Goal: Book appointment/travel/reservation

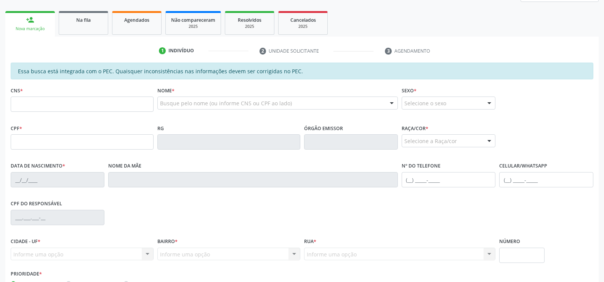
scroll to position [114, 0]
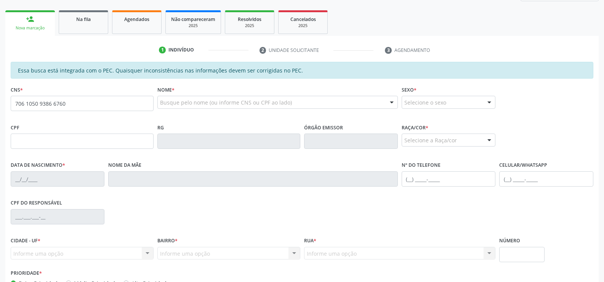
type input "706 1050 9386 6760"
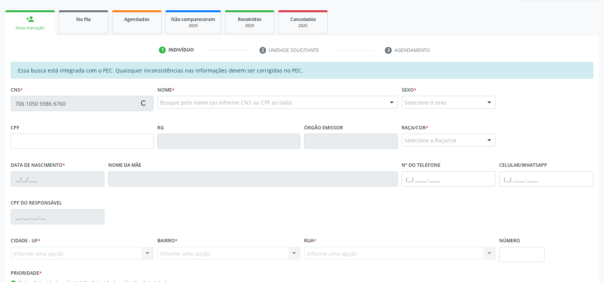
type input "258.958.854-20"
type input "[DATE]"
type input "[PERSON_NAME] da Conceição"
type input "[PHONE_NUMBER]"
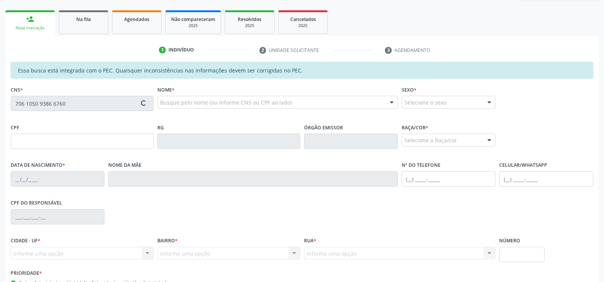
type input "1005"
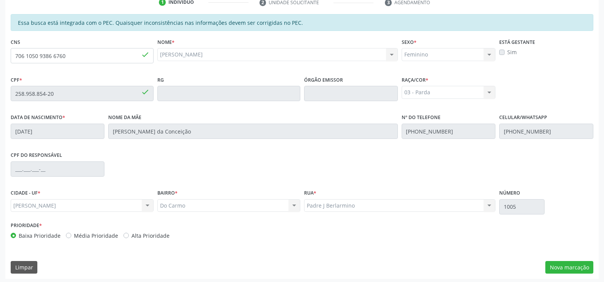
scroll to position [164, 0]
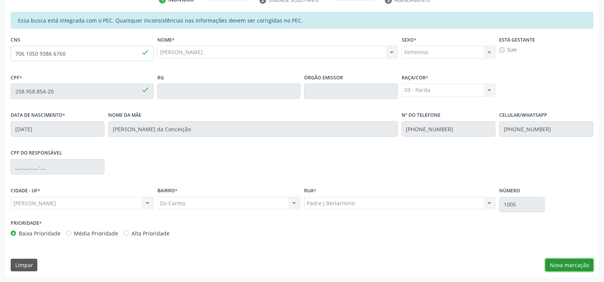
click at [567, 267] on button "Nova marcação" at bounding box center [569, 264] width 48 height 13
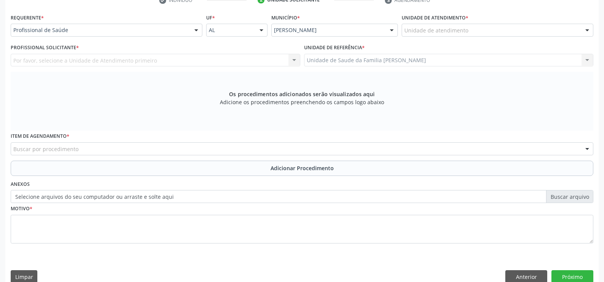
scroll to position [165, 0]
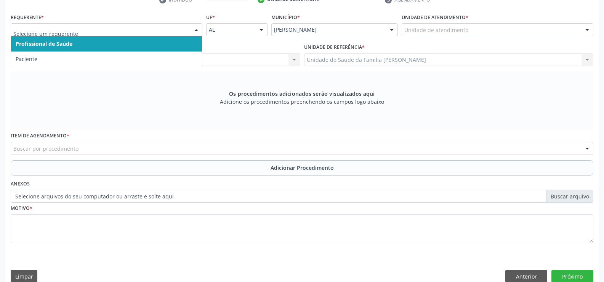
click at [196, 29] on div at bounding box center [196, 30] width 11 height 13
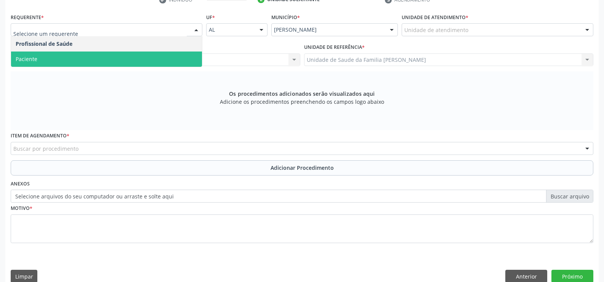
click at [164, 58] on span "Paciente" at bounding box center [106, 58] width 191 height 15
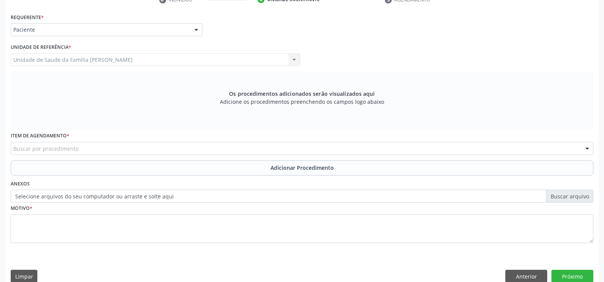
click at [151, 147] on div "Buscar por procedimento" at bounding box center [302, 148] width 583 height 13
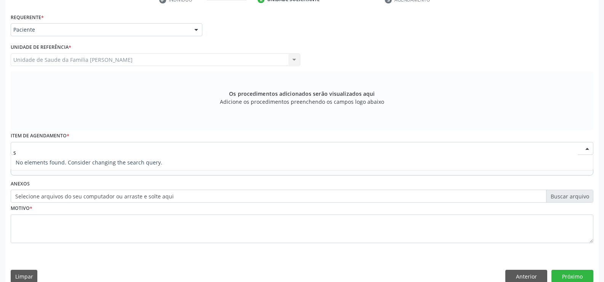
type input "s"
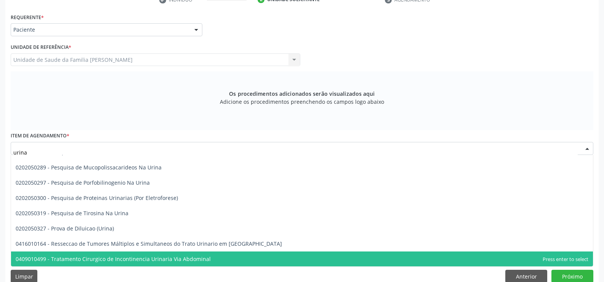
scroll to position [254, 0]
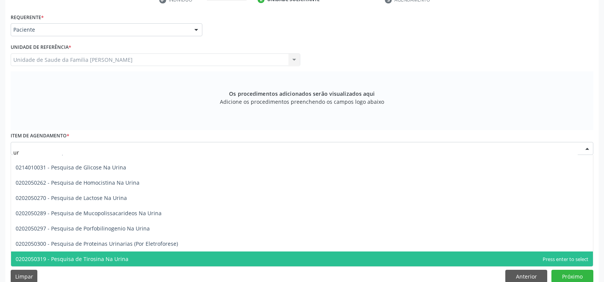
type input "u"
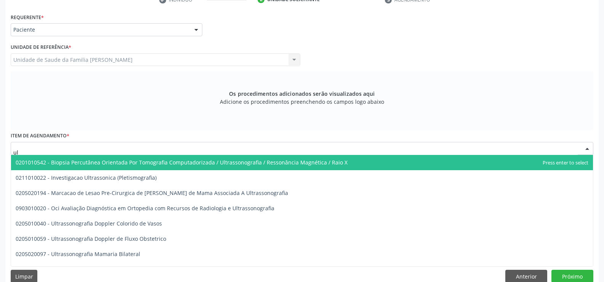
type input "u"
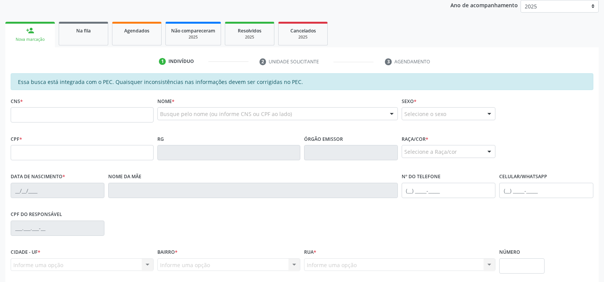
scroll to position [114, 0]
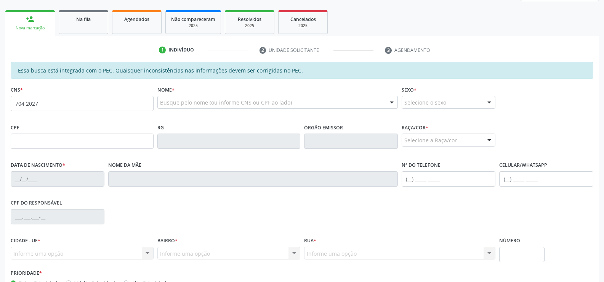
type input "704 2027 8256 6283"
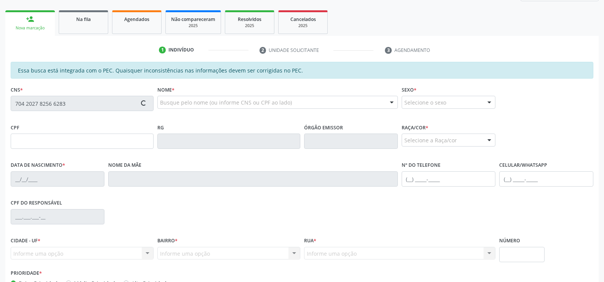
type input "104.956.974-19"
type input "30/05/2003"
type input "Cristiane Graciano de Lima"
type input "(82) 99344-5566"
type input "80"
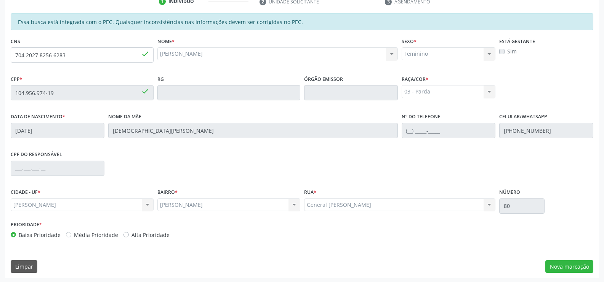
scroll to position [164, 0]
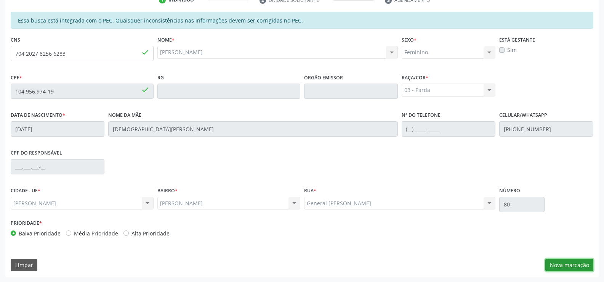
click at [553, 264] on button "Nova marcação" at bounding box center [569, 264] width 48 height 13
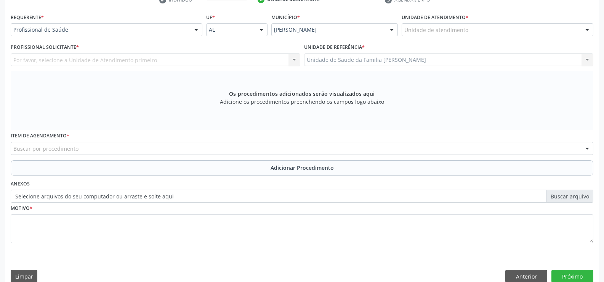
click at [195, 29] on div at bounding box center [196, 30] width 11 height 13
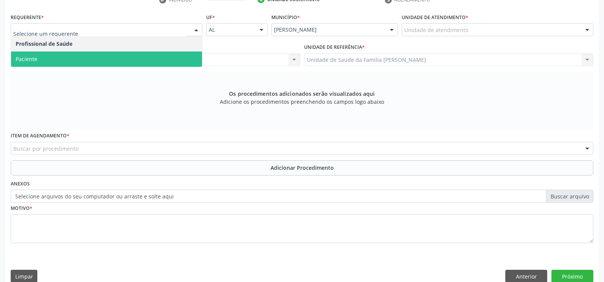
click at [163, 58] on span "Paciente" at bounding box center [106, 58] width 191 height 15
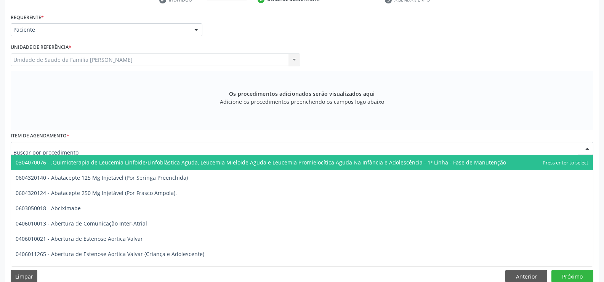
click at [141, 150] on div at bounding box center [302, 148] width 583 height 13
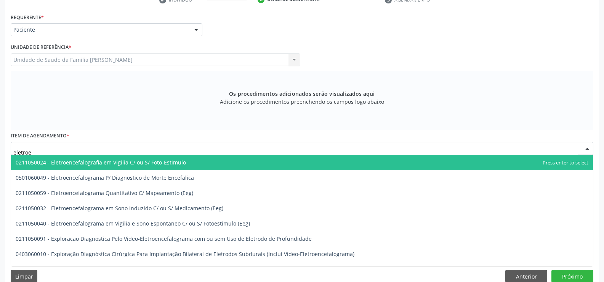
type input "eletroen"
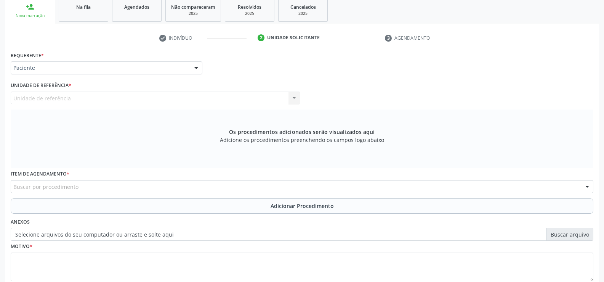
scroll to position [0, 0]
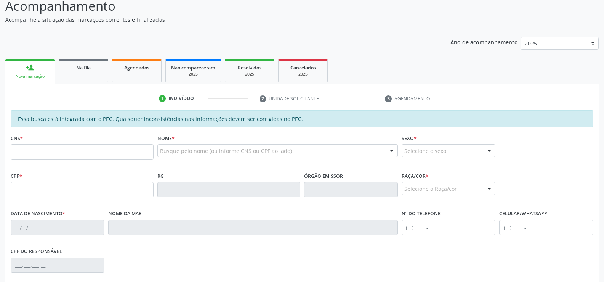
scroll to position [76, 0]
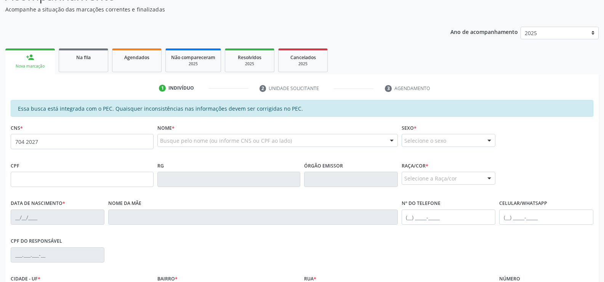
type input "704 2027 8256 6283"
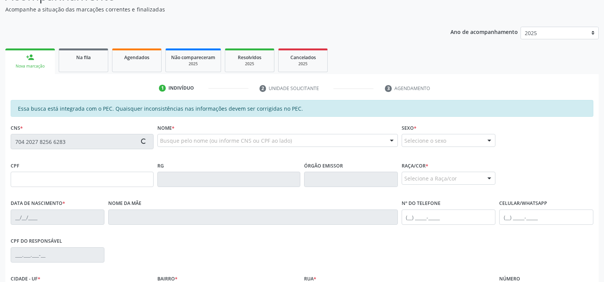
type input "104.956.974-19"
type input "30/05/2003"
type input "Cristiane Graciano de Lima"
type input "(82) 99344-5566"
type input "80"
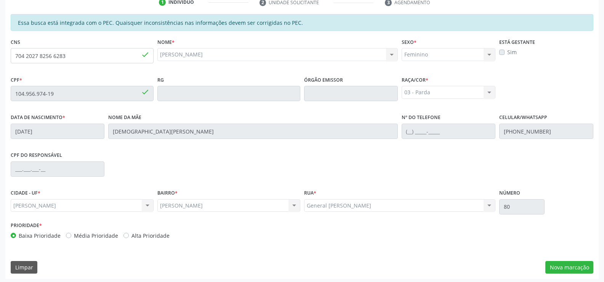
scroll to position [164, 0]
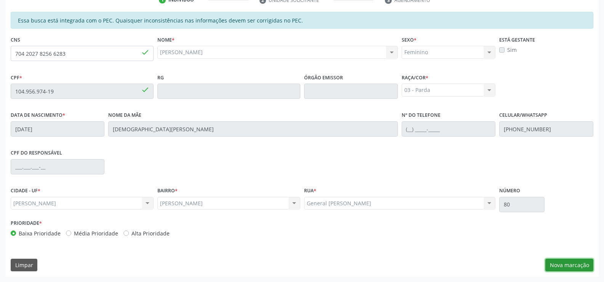
click at [572, 266] on button "Nova marcação" at bounding box center [569, 264] width 48 height 13
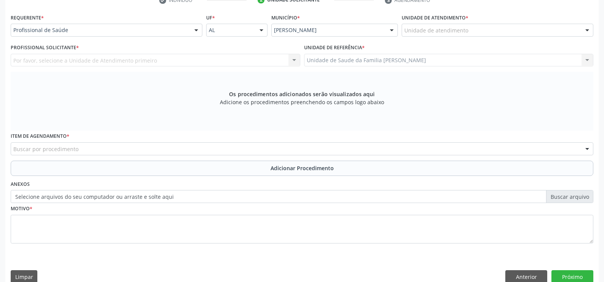
scroll to position [165, 0]
click at [198, 31] on div at bounding box center [196, 30] width 11 height 13
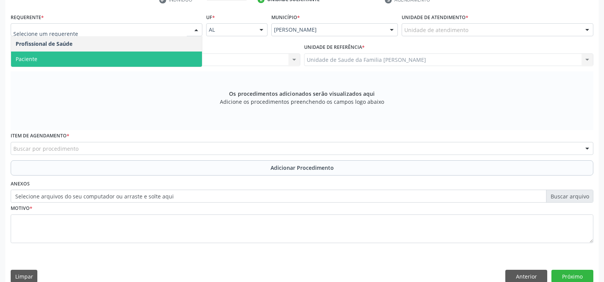
click at [165, 60] on span "Paciente" at bounding box center [106, 58] width 191 height 15
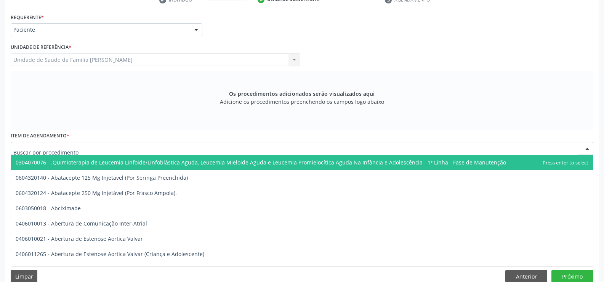
click at [167, 148] on div at bounding box center [302, 148] width 583 height 13
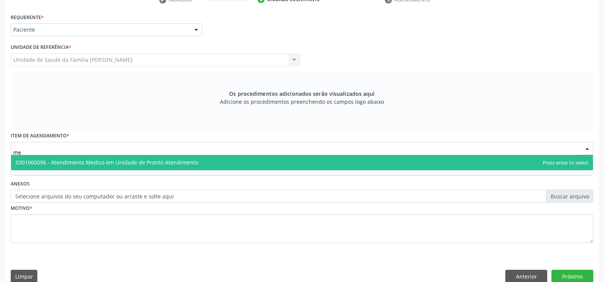
type input "m"
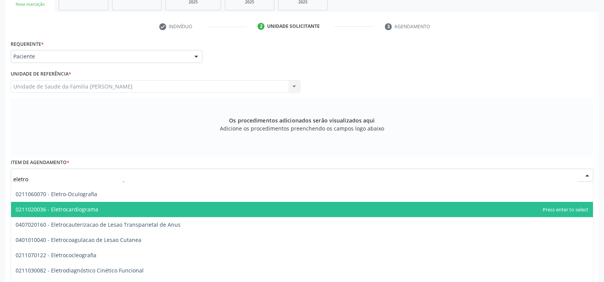
scroll to position [41, 0]
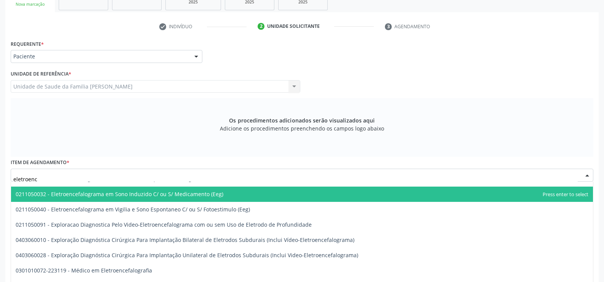
type input "eletroence"
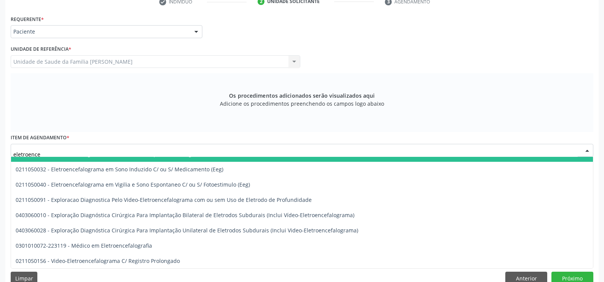
scroll to position [176, 0]
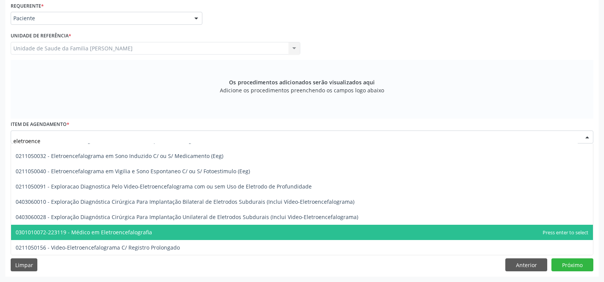
click at [157, 231] on span "0301010072-223119 - Médico em Eletroencefalografia" at bounding box center [302, 231] width 582 height 15
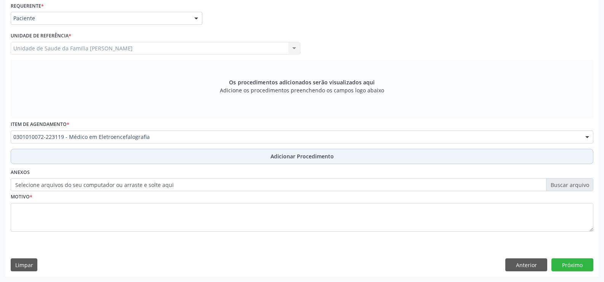
click at [298, 155] on span "Adicionar Procedimento" at bounding box center [302, 156] width 63 height 8
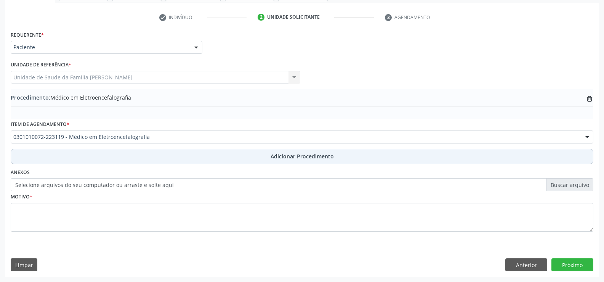
scroll to position [147, 0]
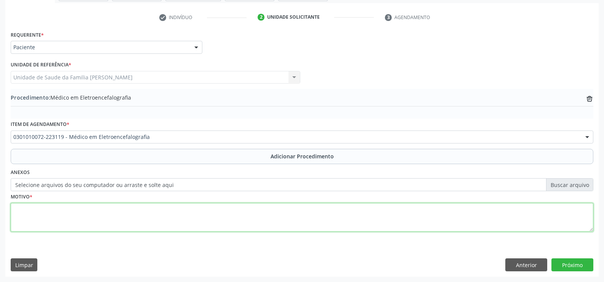
click at [196, 216] on textarea at bounding box center [302, 217] width 583 height 29
type textarea "AVALIAÇAO"
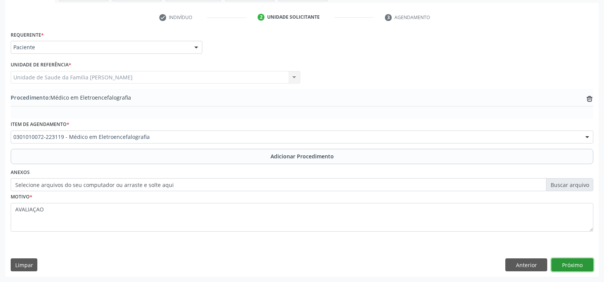
click at [560, 264] on button "Próximo" at bounding box center [572, 264] width 42 height 13
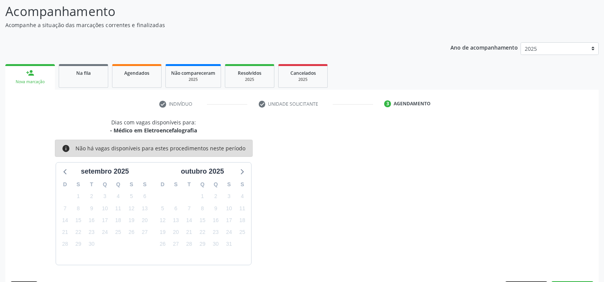
scroll to position [83, 0]
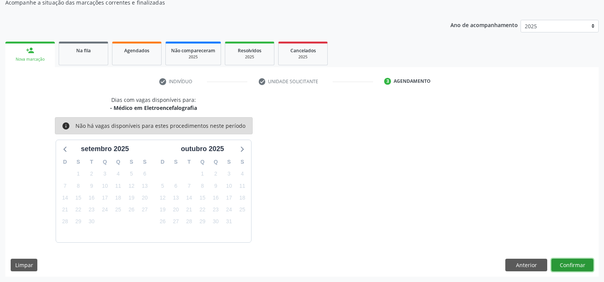
click at [563, 264] on button "Confirmar" at bounding box center [572, 264] width 42 height 13
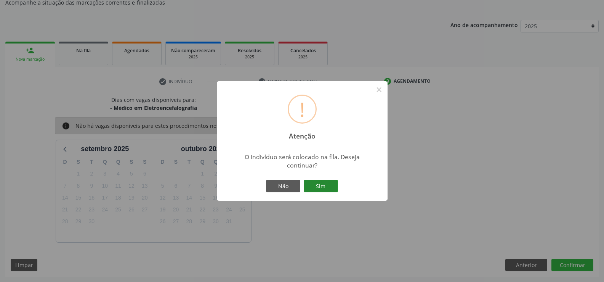
click at [323, 186] on button "Sim" at bounding box center [321, 185] width 34 height 13
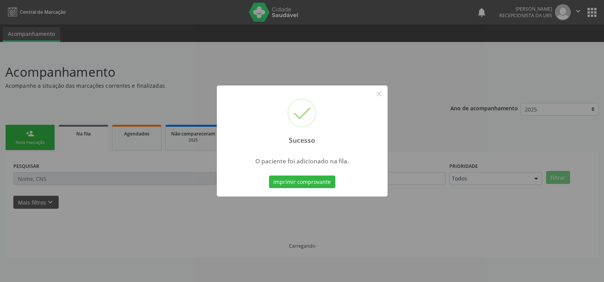
scroll to position [0, 0]
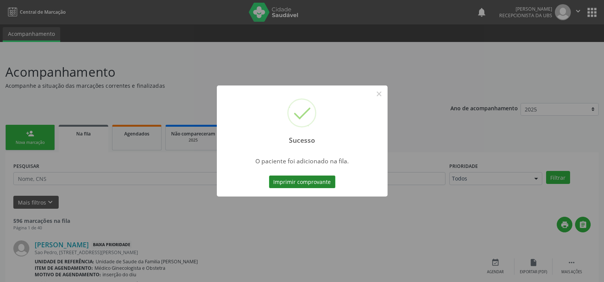
click at [309, 184] on button "Imprimir comprovante" at bounding box center [302, 181] width 66 height 13
